Goal: Contribute content: Add original content to the website for others to see

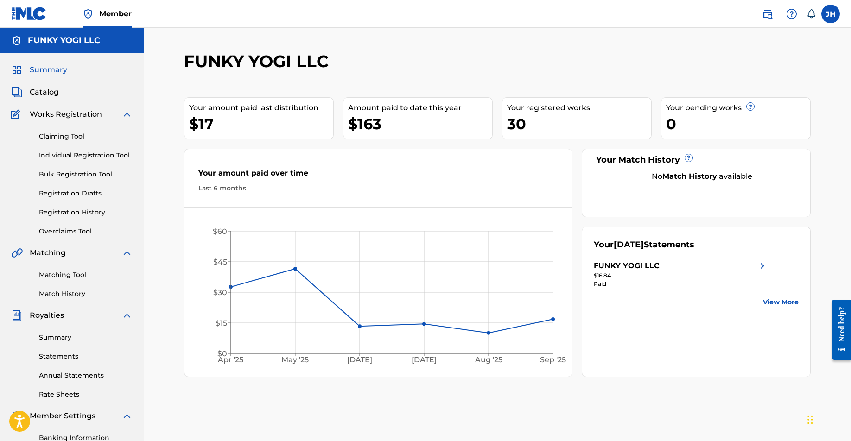
click at [45, 96] on span "Catalog" at bounding box center [44, 92] width 29 height 11
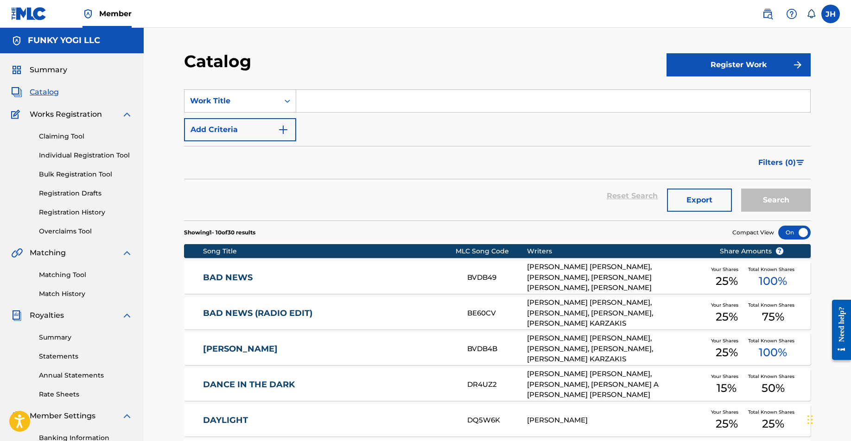
click at [747, 59] on button "Register Work" at bounding box center [738, 64] width 144 height 23
click at [697, 92] on link "Individual" at bounding box center [738, 95] width 144 height 22
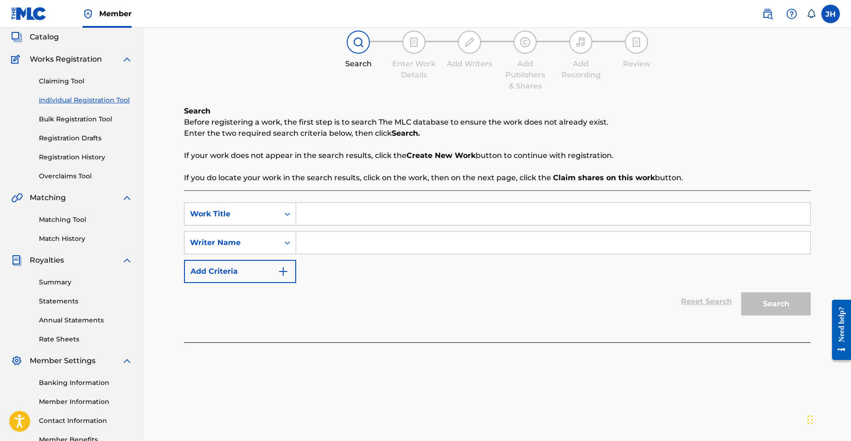
scroll to position [73, 0]
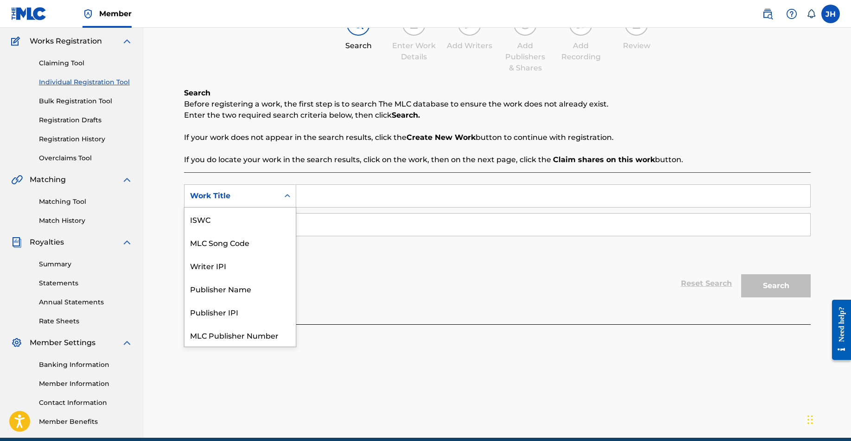
click at [236, 193] on div "Work Title" at bounding box center [231, 195] width 83 height 11
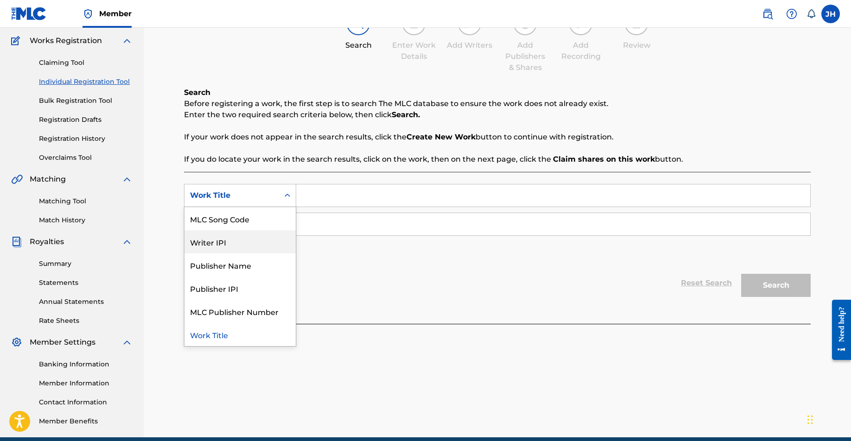
drag, startPoint x: 405, startPoint y: 262, endPoint x: 414, endPoint y: 260, distance: 9.6
click at [405, 262] on div "SearchWithCriteria32d14bf0-6815-4433-a756-da449b645ff5 Writer IPI, 3 of 7. 7 re…" at bounding box center [497, 224] width 627 height 81
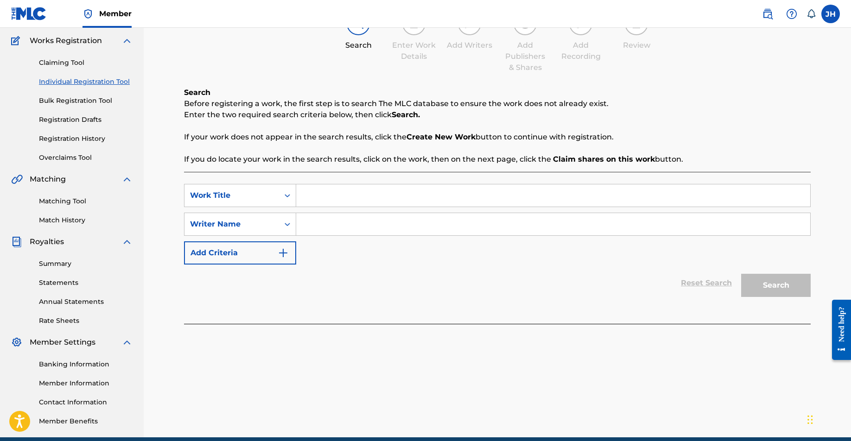
click at [414, 260] on div "SearchWithCriteria32d14bf0-6815-4433-a756-da449b645ff5 Work Title SearchWithCri…" at bounding box center [497, 224] width 627 height 81
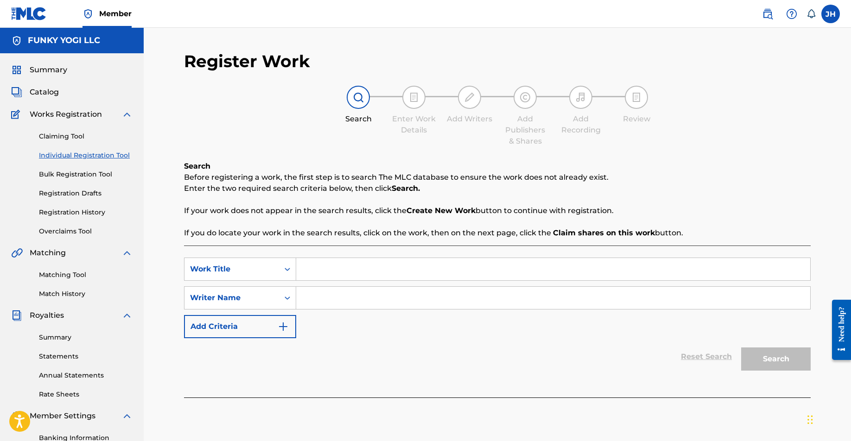
scroll to position [0, 0]
click at [834, 14] on label at bounding box center [830, 14] width 19 height 19
click at [830, 14] on input "[PERSON_NAME] [PERSON_NAME] [EMAIL_ADDRESS][DOMAIN_NAME] Notification Preferenc…" at bounding box center [830, 14] width 0 height 0
